Goal: Information Seeking & Learning: Find specific fact

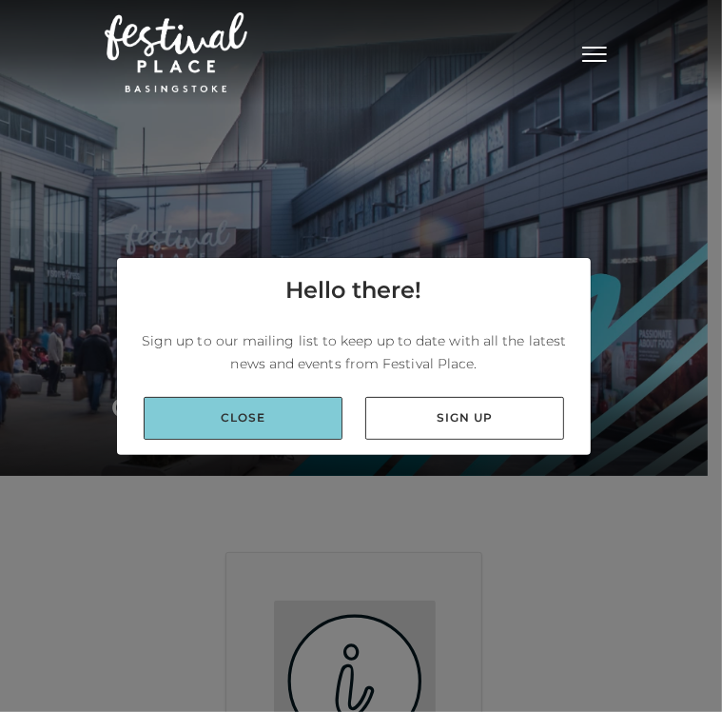
click at [258, 405] on link "Close" at bounding box center [243, 418] width 199 height 43
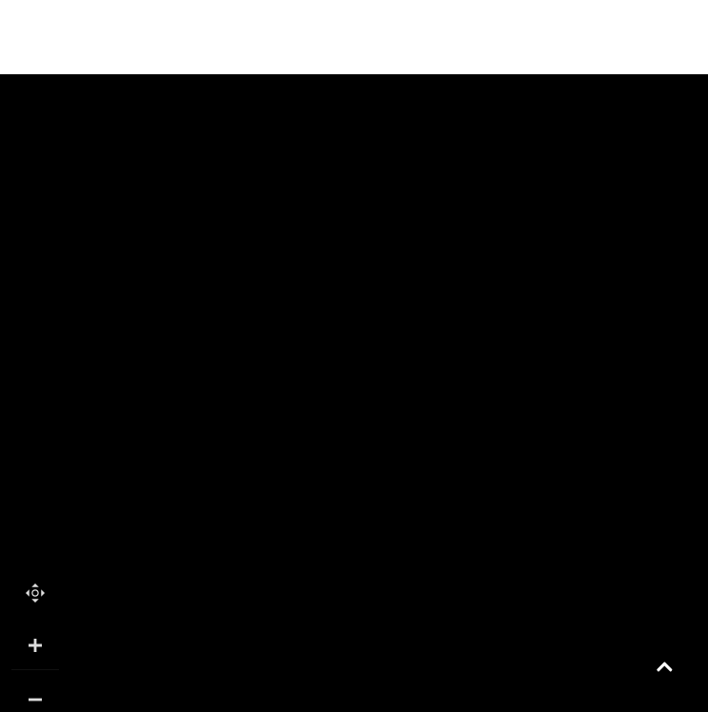
scroll to position [1413, 0]
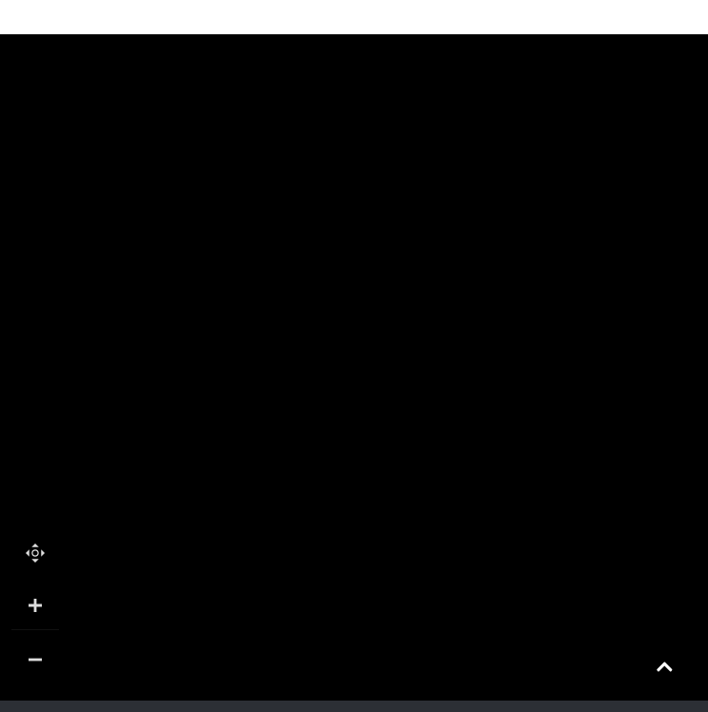
click at [219, 242] on icon at bounding box center [135, 711] width 675 height 1286
click at [186, 231] on icon at bounding box center [185, 232] width 54 height 54
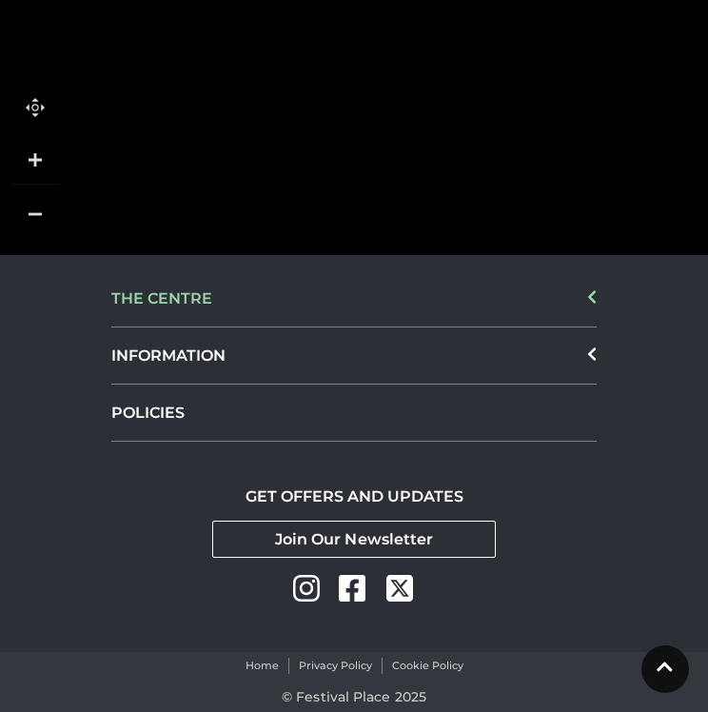
click at [537, 310] on div "THE CENTRE" at bounding box center [353, 298] width 485 height 57
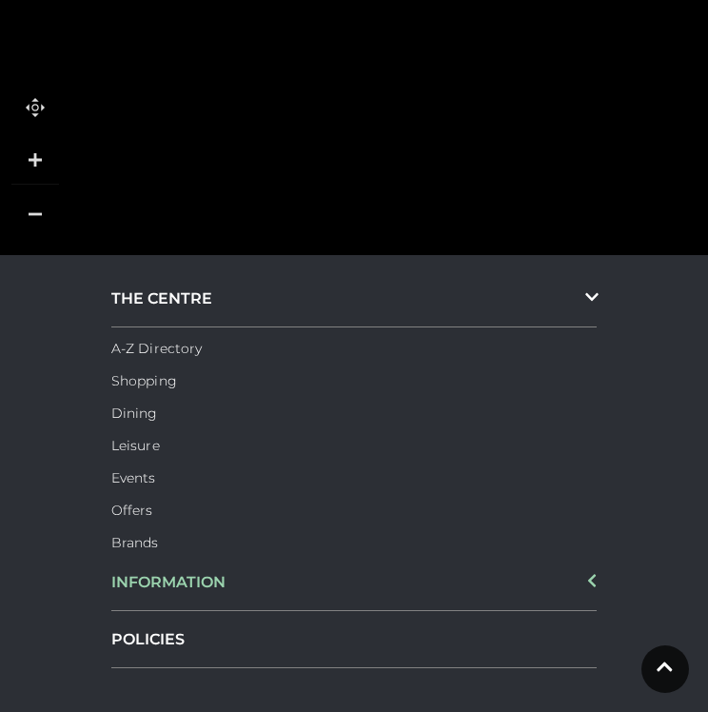
click at [272, 578] on div "INFORMATION" at bounding box center [353, 582] width 485 height 57
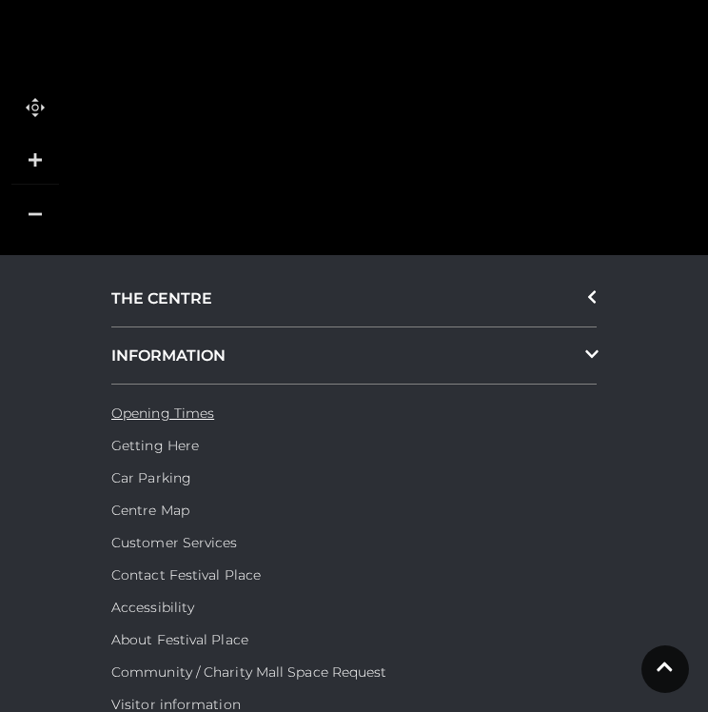
click at [199, 416] on link "Opening Times" at bounding box center [162, 412] width 103 height 17
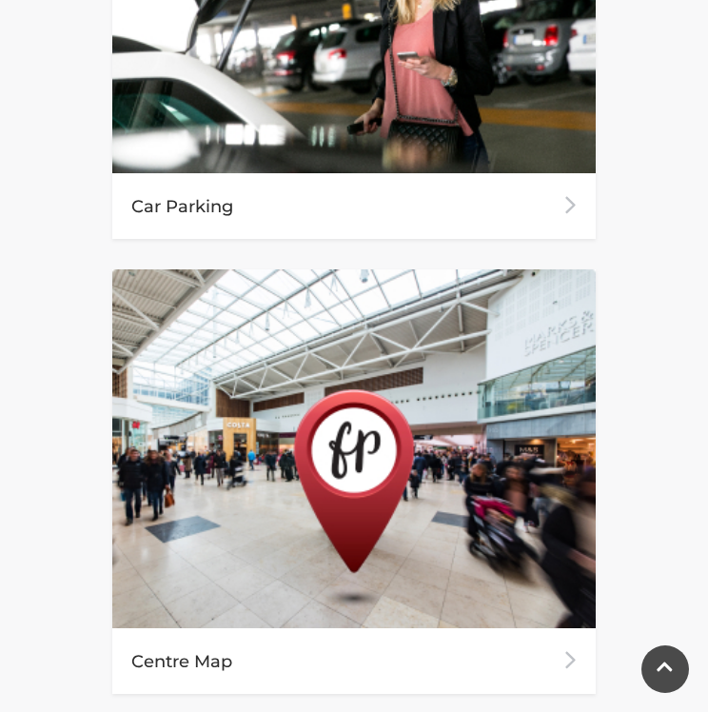
scroll to position [2326, 0]
